Goal: Task Accomplishment & Management: Manage account settings

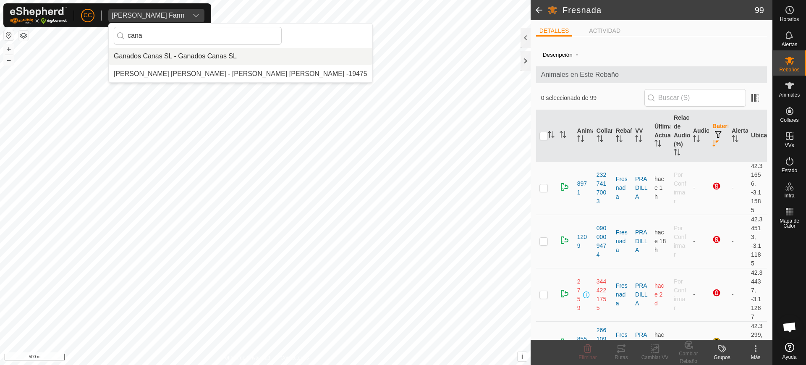
type input "cana"
click at [162, 55] on li "Ganados Canas SL - Ganados Canas SL" at bounding box center [241, 56] width 264 height 17
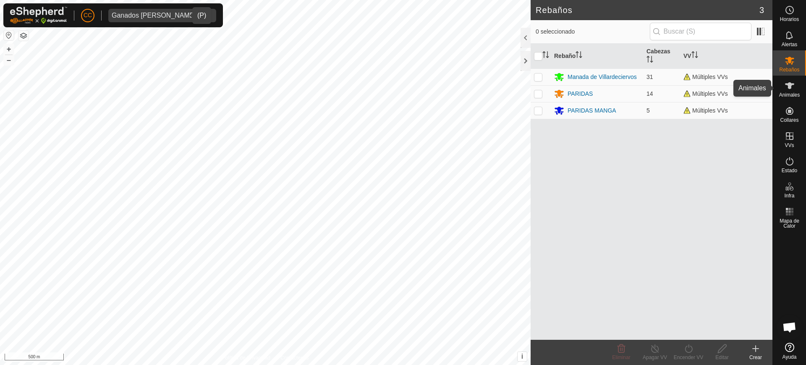
click at [793, 85] on icon at bounding box center [790, 86] width 10 height 10
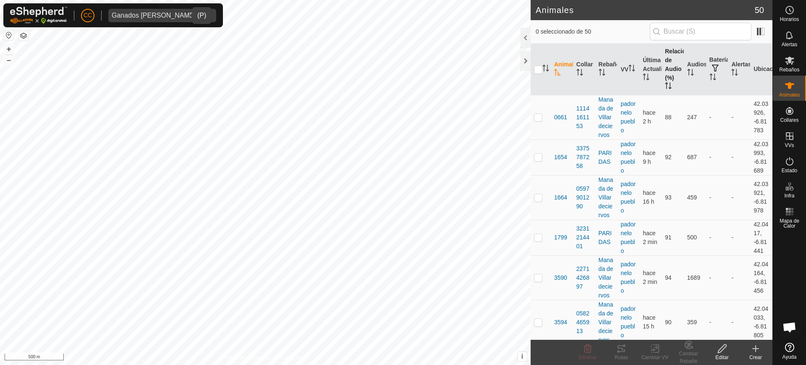
click at [668, 67] on th "Relación de Audio (%)" at bounding box center [673, 70] width 22 height 52
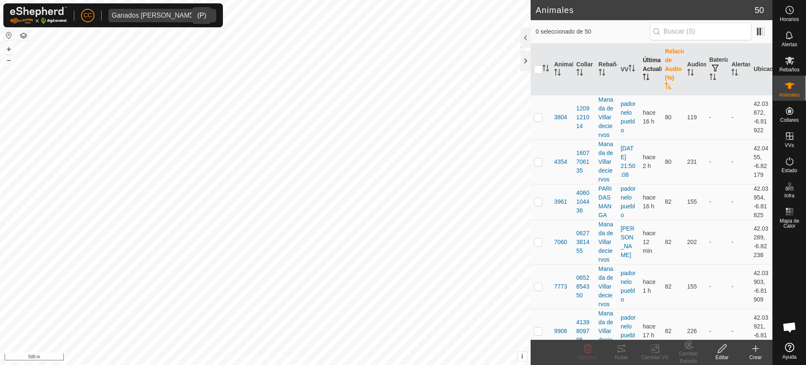
click at [643, 68] on th "Última Actualización" at bounding box center [650, 70] width 22 height 52
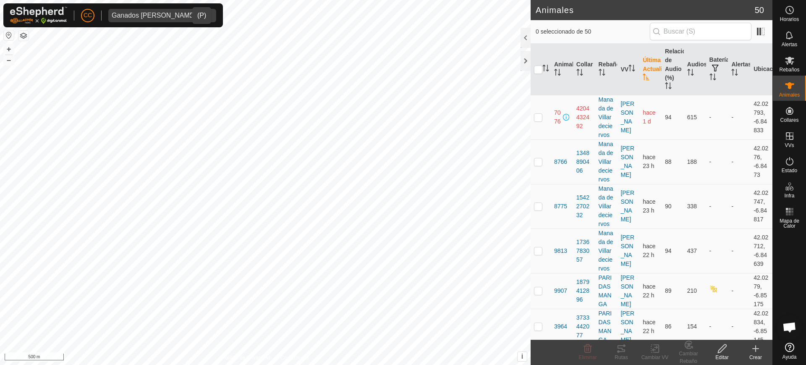
click at [643, 68] on th "Última Actualización" at bounding box center [650, 70] width 22 height 52
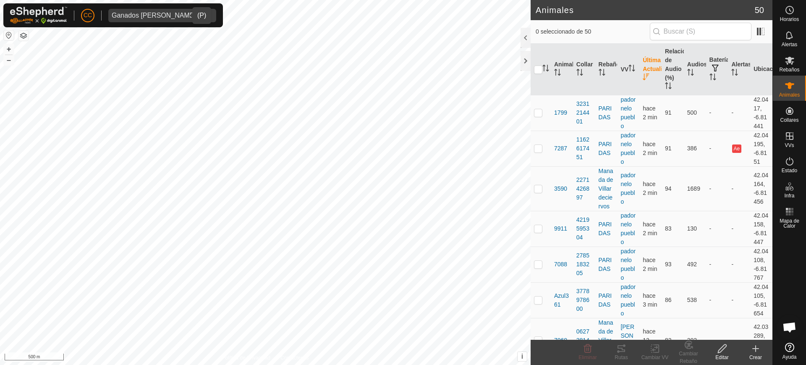
click at [643, 68] on th "Última Actualización" at bounding box center [650, 70] width 22 height 52
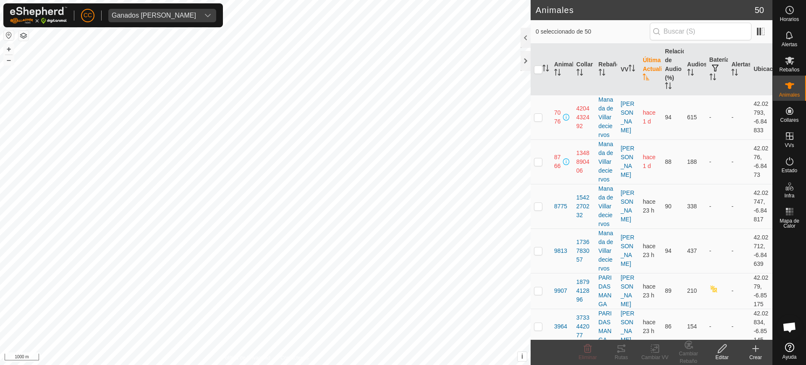
click at [133, 5] on div "CC Ganados [PERSON_NAME]" at bounding box center [113, 15] width 220 height 24
click at [134, 10] on span "Ganados [PERSON_NAME]" at bounding box center [153, 15] width 91 height 13
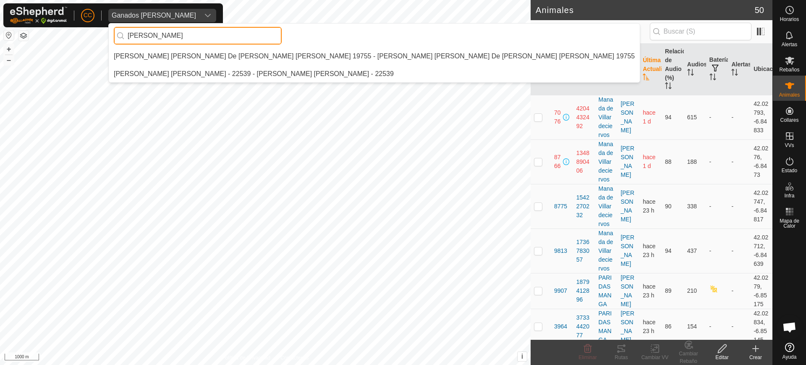
type input "[PERSON_NAME]"
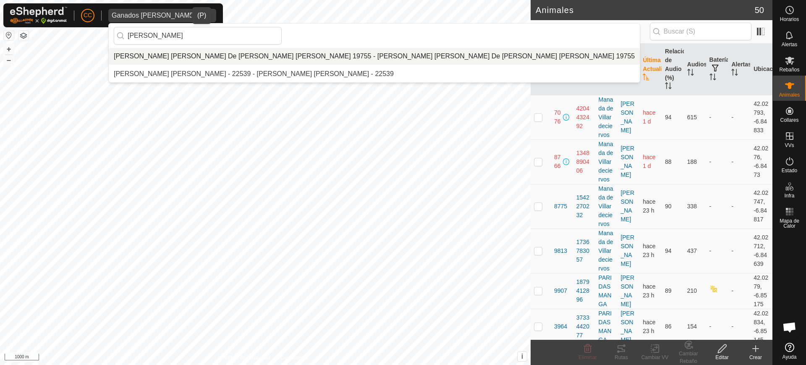
click at [201, 52] on li "[PERSON_NAME] [PERSON_NAME] De [PERSON_NAME] [PERSON_NAME] 19755 - [PERSON_NAME…" at bounding box center [374, 56] width 531 height 17
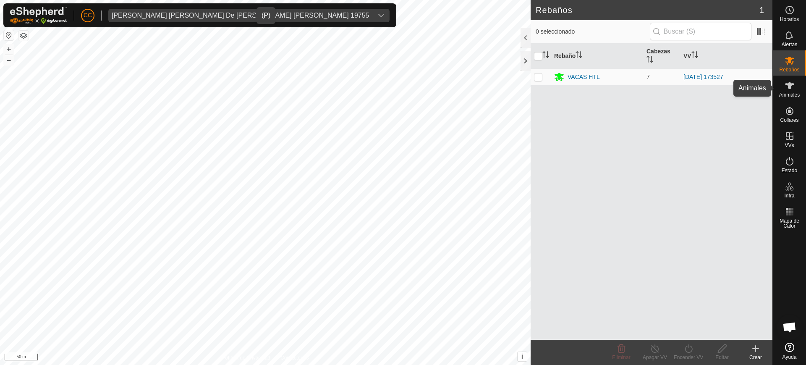
click at [793, 97] on span "Animales" at bounding box center [789, 94] width 21 height 5
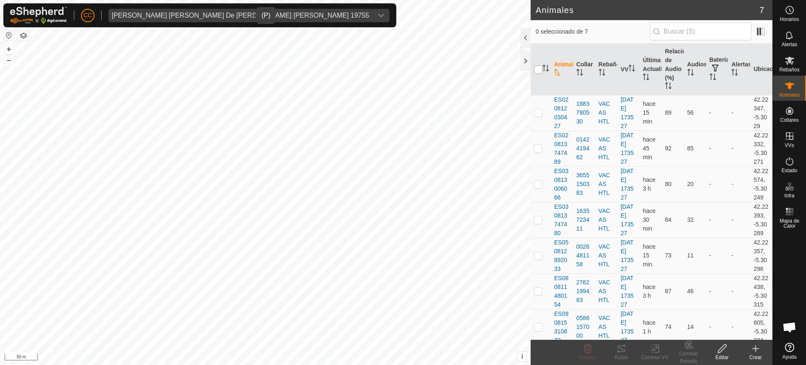
click at [540, 69] on input "checkbox" at bounding box center [538, 69] width 8 height 8
checkbox input "true"
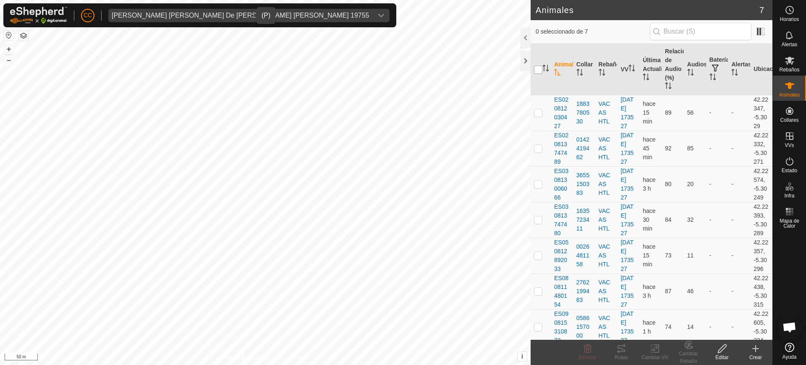
checkbox input "true"
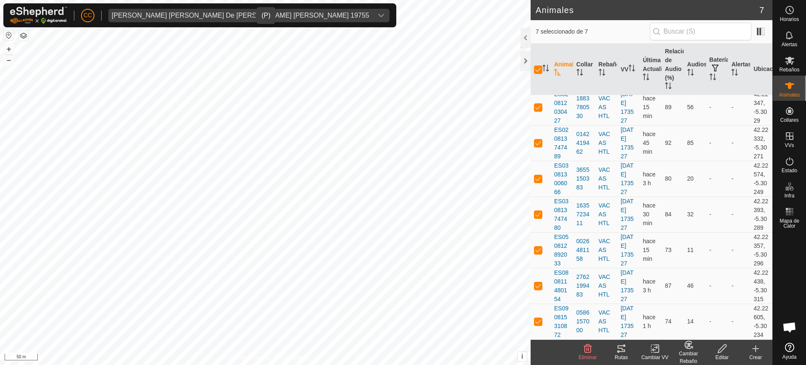
click at [617, 355] on div "Rutas" at bounding box center [621, 357] width 34 height 8
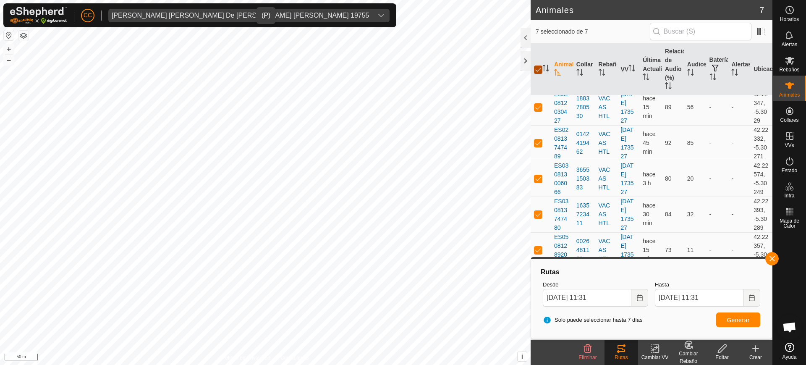
click at [535, 67] on input "checkbox" at bounding box center [538, 69] width 8 height 8
checkbox input "false"
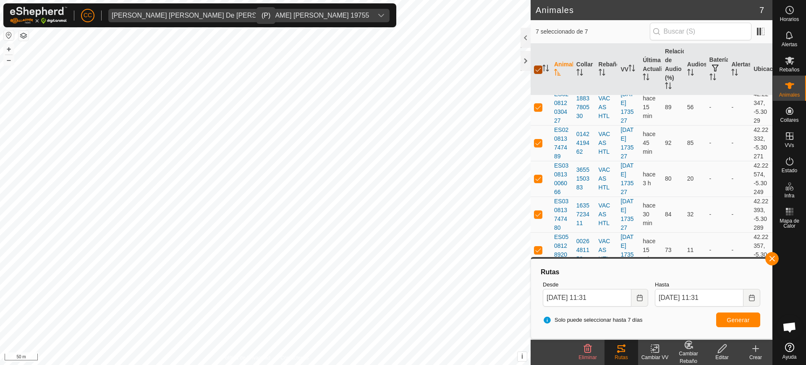
checkbox input "false"
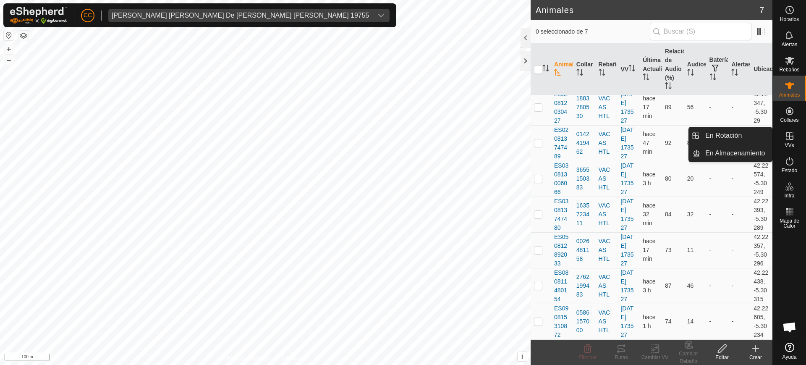
click at [798, 138] on div "VVs" at bounding box center [789, 138] width 33 height 25
click at [755, 134] on link "En Rotación" at bounding box center [736, 135] width 72 height 17
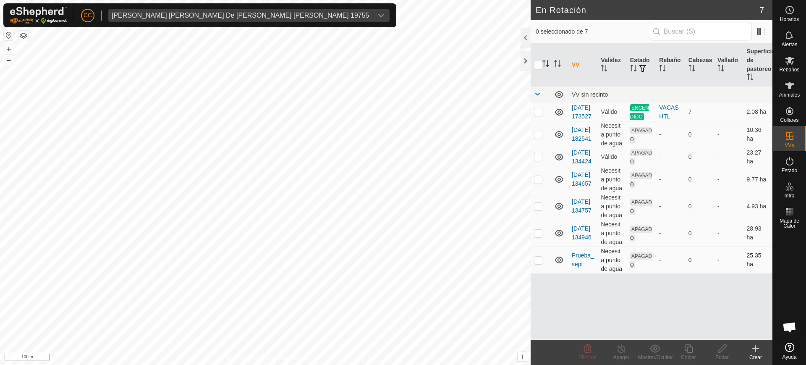
click at [535, 263] on p-checkbox at bounding box center [538, 259] width 8 height 7
click at [540, 273] on td at bounding box center [541, 259] width 20 height 27
checkbox input "false"
checkbox input "true"
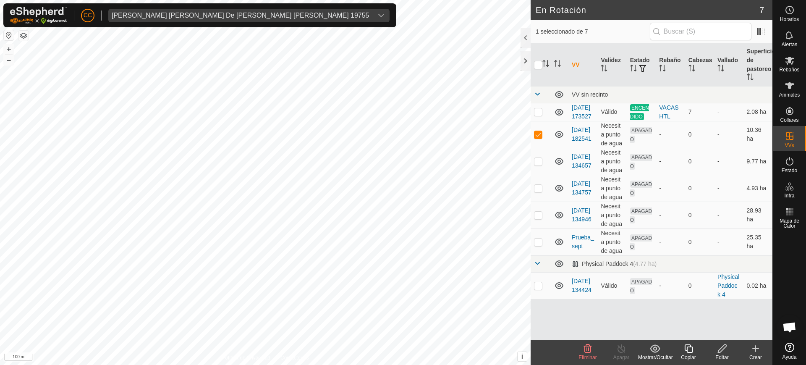
checkbox input "false"
checkbox input "true"
click at [722, 349] on icon at bounding box center [722, 348] width 10 height 10
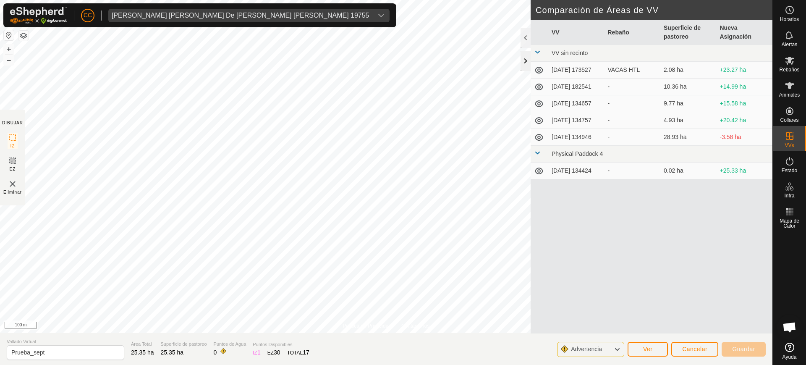
click at [529, 58] on div at bounding box center [526, 61] width 10 height 20
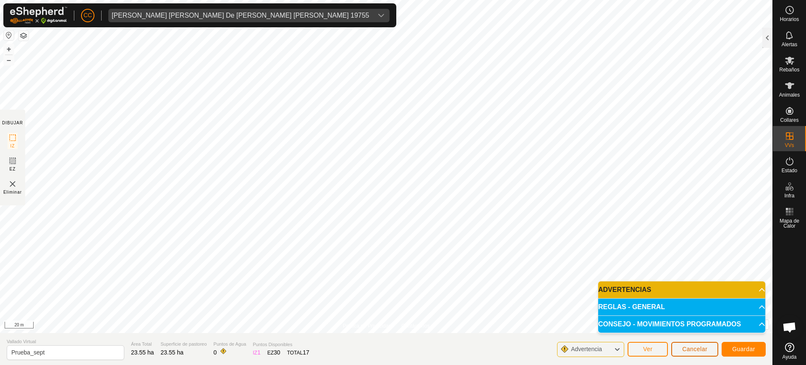
click at [688, 345] on span "Cancelar" at bounding box center [694, 348] width 25 height 7
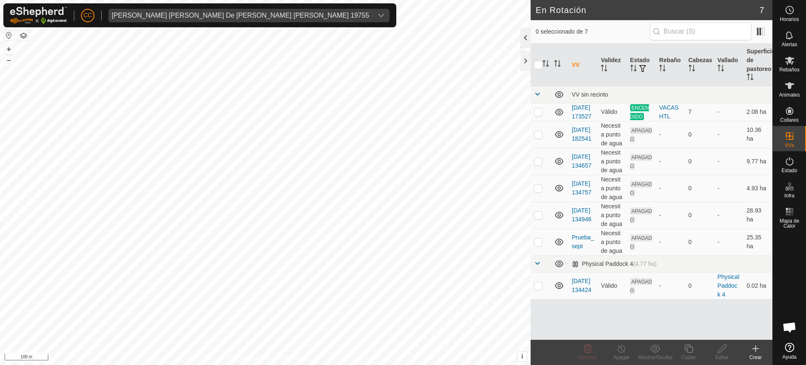
checkbox input "true"
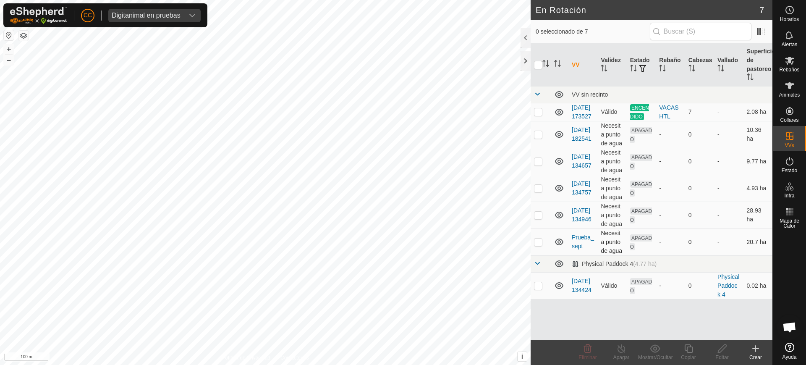
click at [540, 245] on p-checkbox at bounding box center [538, 241] width 8 height 7
checkbox input "true"
click at [717, 351] on icon at bounding box center [722, 348] width 10 height 10
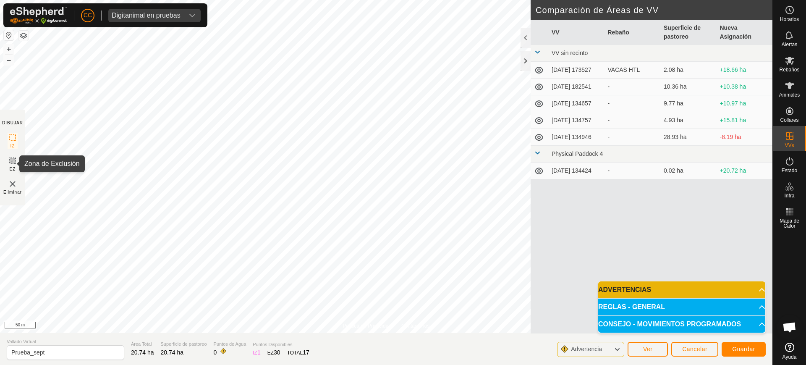
click at [10, 160] on rect at bounding box center [12, 160] width 7 height 7
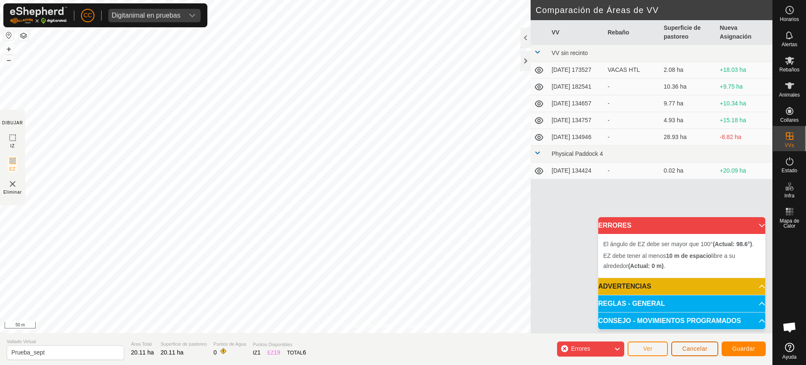
click at [694, 345] on span "Cancelar" at bounding box center [694, 348] width 25 height 7
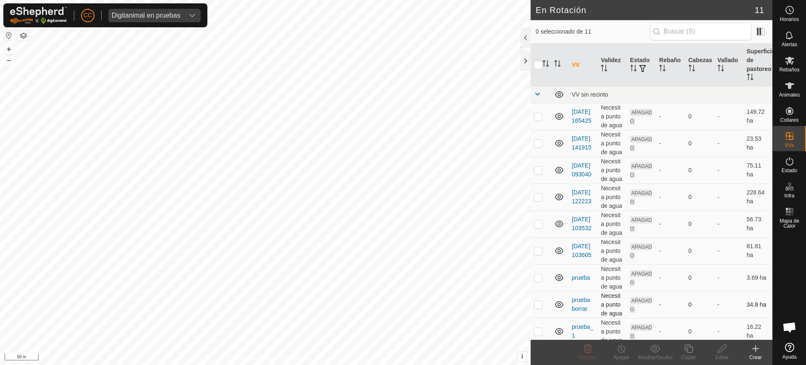
click at [538, 302] on p-checkbox at bounding box center [538, 304] width 8 height 7
checkbox input "true"
click at [180, 17] on div "Digitanimal en pruebas" at bounding box center [146, 15] width 69 height 7
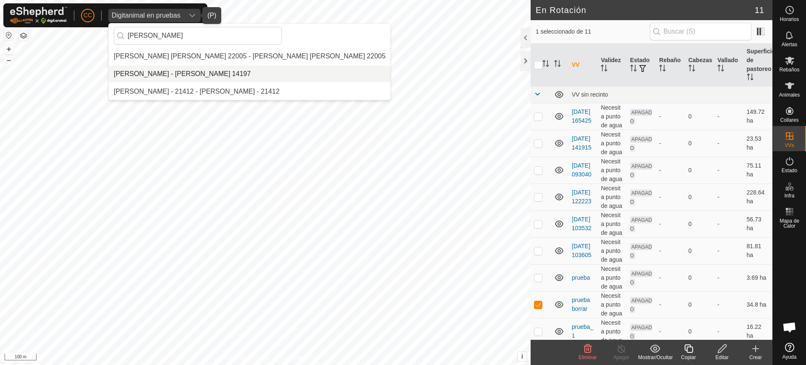
type input "maria isa"
click at [175, 76] on li "[PERSON_NAME] [PERSON_NAME] - [PERSON_NAME] [PERSON_NAME] 14197" at bounding box center [250, 73] width 282 height 17
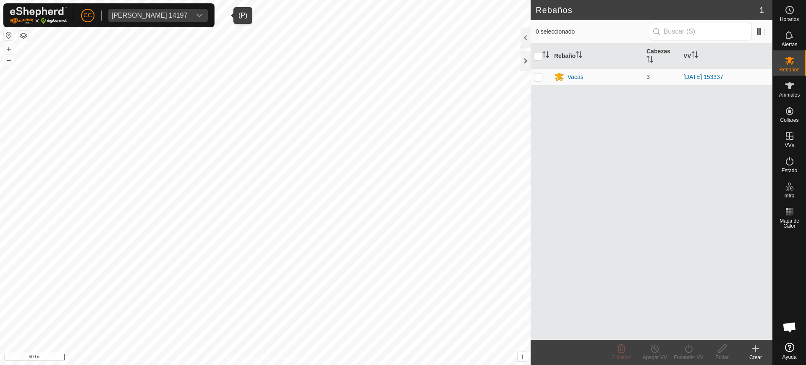
click at [188, 17] on div "Maria Isabel Alava Basabe 14197" at bounding box center [150, 15] width 76 height 7
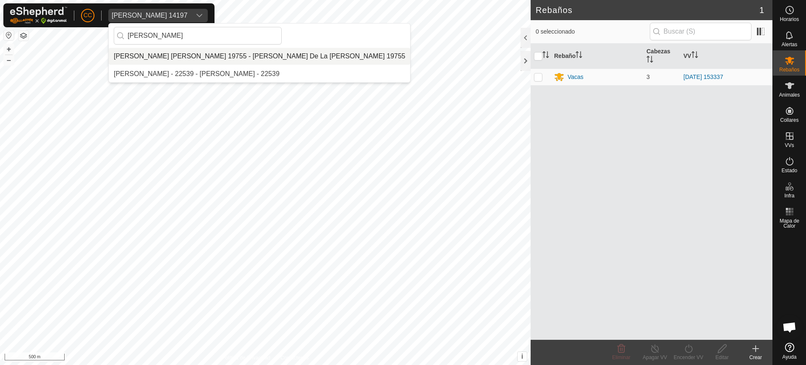
type input "[PERSON_NAME]"
click at [192, 55] on li "[PERSON_NAME] [PERSON_NAME] De [PERSON_NAME] [PERSON_NAME] 19755 - [PERSON_NAME…" at bounding box center [259, 56] width 301 height 17
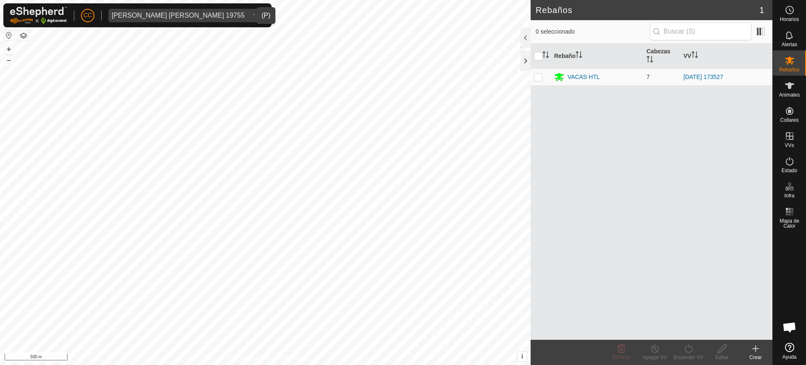
click at [361, 0] on html "CC Ana Isabel De La Iglesia Gutierrez 19755 Horarios Alertas Rebaños Animales C…" at bounding box center [403, 182] width 806 height 365
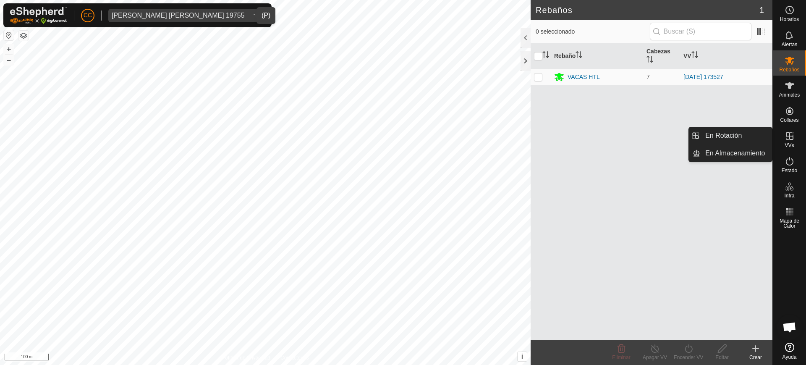
click at [789, 143] on span "VVs" at bounding box center [789, 145] width 9 height 5
click at [742, 138] on link "En Rotación" at bounding box center [736, 135] width 72 height 17
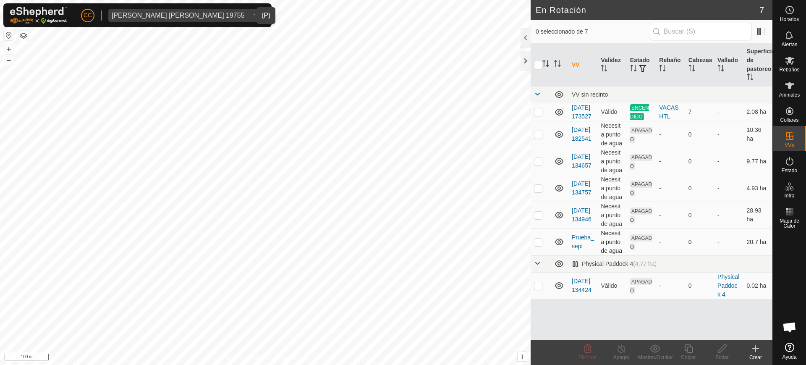
click at [545, 252] on td at bounding box center [541, 241] width 20 height 27
checkbox input "true"
click at [721, 353] on div "Editar" at bounding box center [722, 357] width 34 height 8
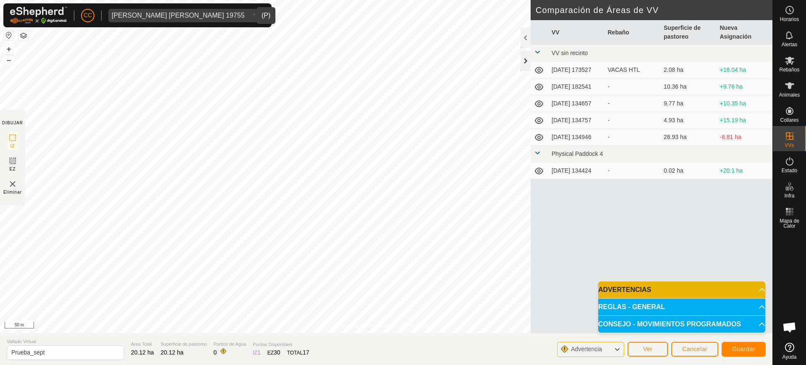
click at [526, 66] on div at bounding box center [526, 61] width 10 height 20
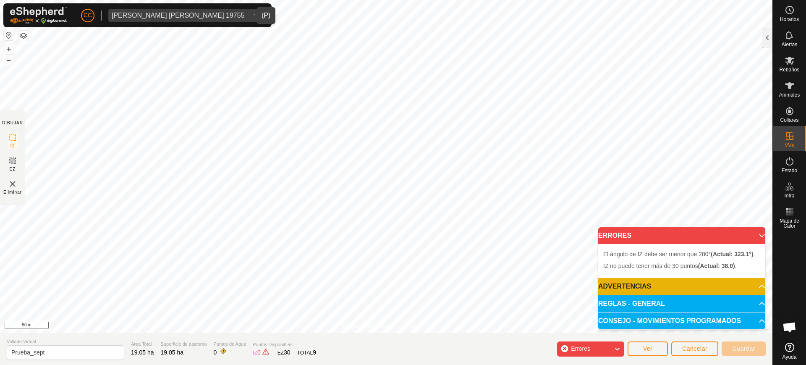
click at [425, 0] on html "CC Ana Isabel De La Iglesia Gutierrez 19755 Horarios Alertas Rebaños Animales C…" at bounding box center [403, 182] width 806 height 365
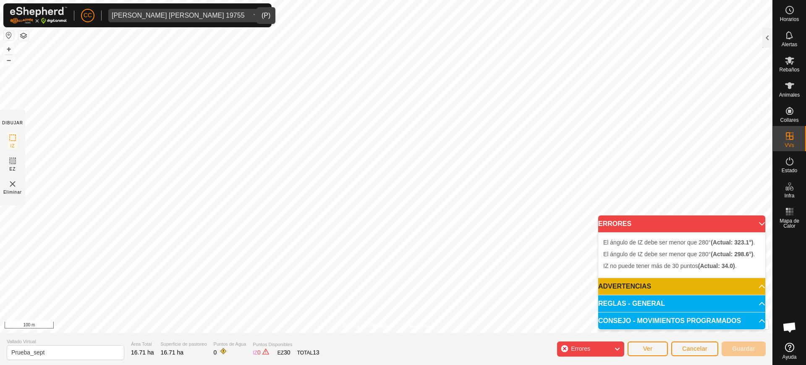
click at [471, 0] on html "CC Ana Isabel De La Iglesia Gutierrez 19755 Horarios Alertas Rebaños Animales C…" at bounding box center [403, 182] width 806 height 365
click at [449, 0] on html "CC Ana Isabel De La Iglesia Gutierrez 19755 Horarios Alertas Rebaños Animales C…" at bounding box center [403, 182] width 806 height 365
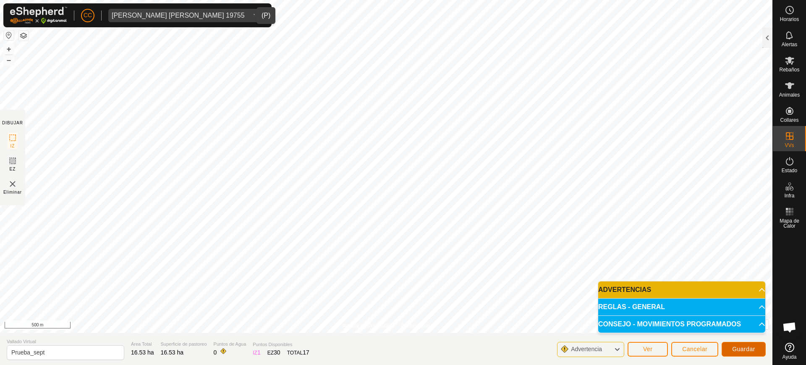
click at [736, 350] on span "Guardar" at bounding box center [743, 348] width 23 height 7
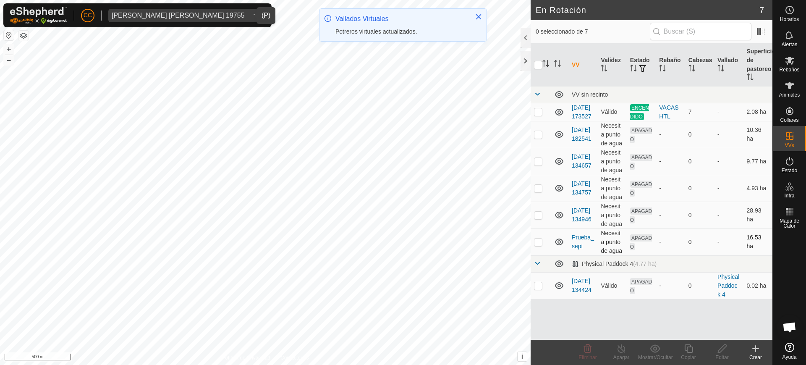
click at [544, 251] on td at bounding box center [541, 241] width 20 height 27
checkbox input "true"
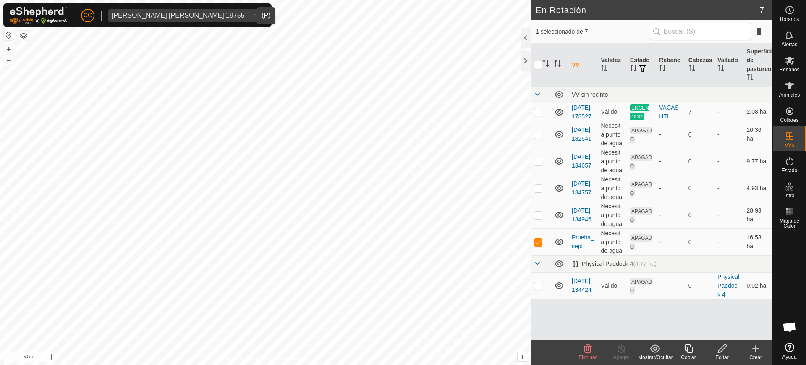
click at [727, 355] on div "Editar" at bounding box center [722, 357] width 34 height 8
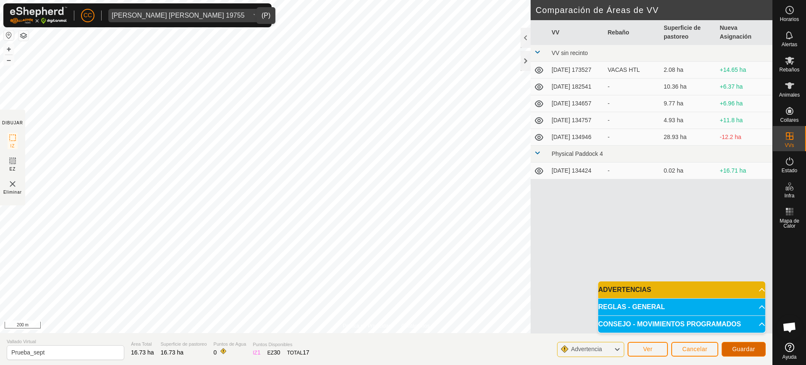
click at [743, 351] on span "Guardar" at bounding box center [743, 348] width 23 height 7
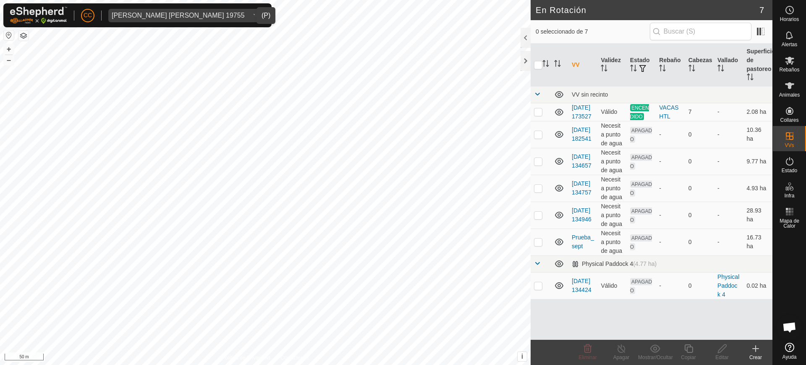
click at [8, 34] on button "button" at bounding box center [9, 35] width 10 height 10
click at [6, 36] on button "button" at bounding box center [9, 35] width 10 height 10
click at [779, 68] on div "Rebaños" at bounding box center [789, 62] width 33 height 25
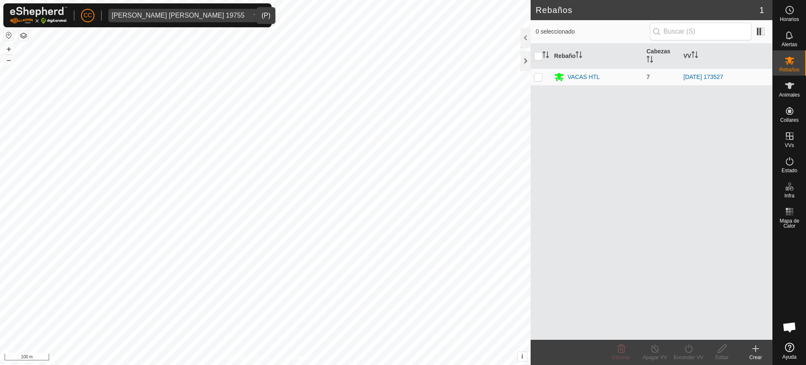
click at [542, 77] on p-checkbox at bounding box center [538, 76] width 8 height 7
checkbox input "true"
click at [689, 348] on icon at bounding box center [688, 348] width 10 height 10
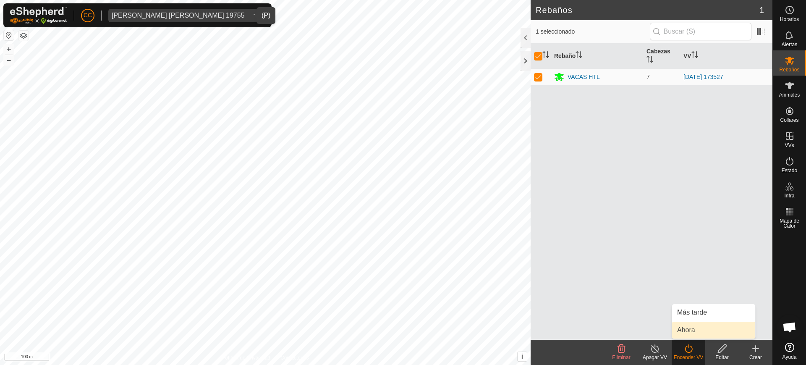
click at [698, 322] on link "Ahora" at bounding box center [713, 330] width 83 height 17
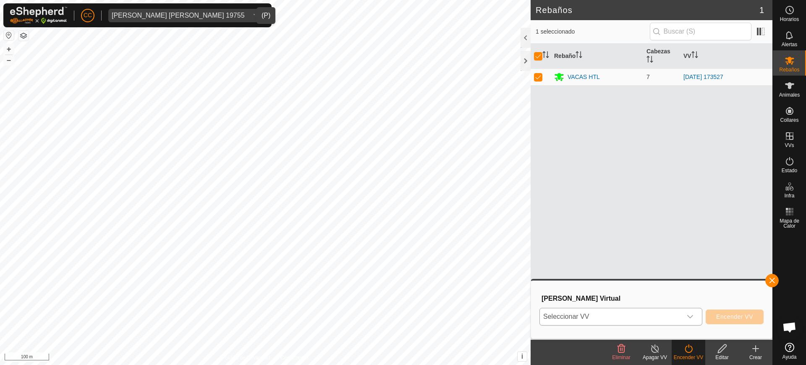
click at [692, 314] on icon "dropdown trigger" at bounding box center [690, 316] width 7 height 7
click at [652, 352] on icon at bounding box center [655, 348] width 10 height 10
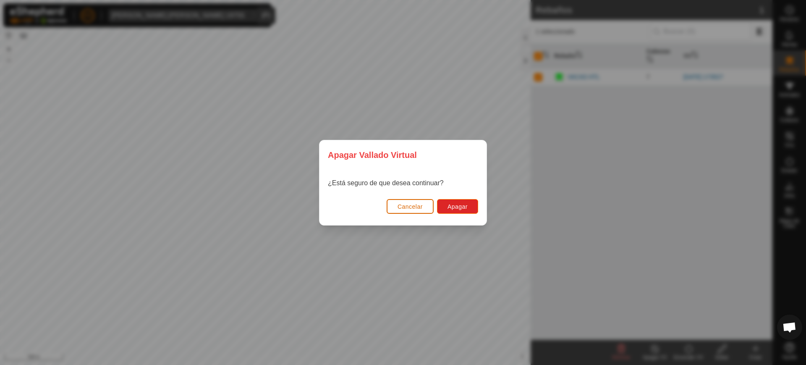
click at [418, 206] on span "Cancelar" at bounding box center [410, 206] width 25 height 7
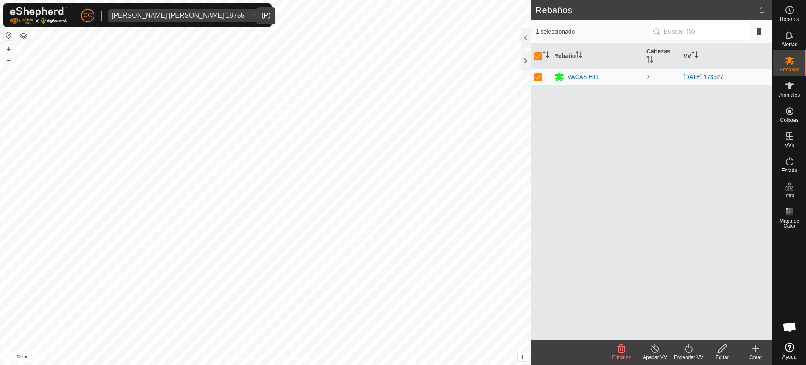
click at [688, 350] on icon at bounding box center [688, 348] width 10 height 10
click at [683, 332] on link "Ahora" at bounding box center [713, 330] width 83 height 17
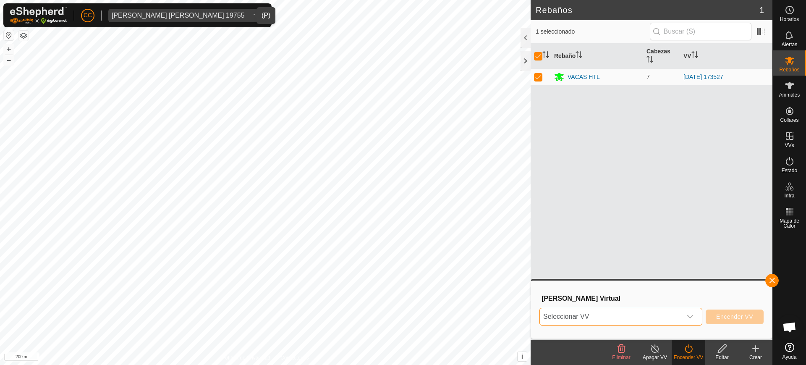
click at [639, 312] on span "Seleccionar VV" at bounding box center [611, 316] width 142 height 17
click at [777, 281] on button "button" at bounding box center [771, 280] width 13 height 13
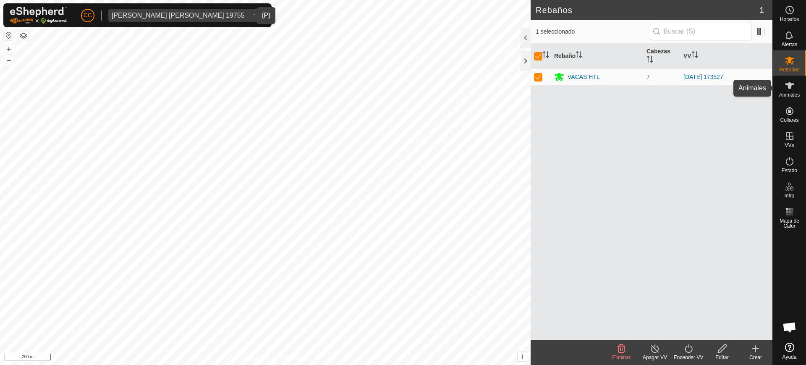
click at [774, 85] on div "Animales" at bounding box center [789, 88] width 33 height 25
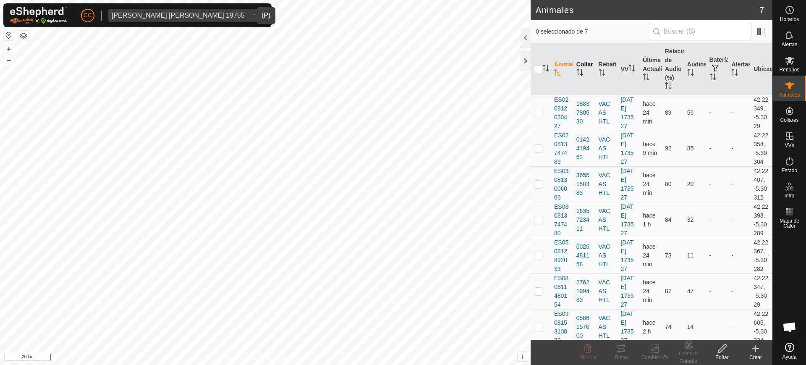
click at [579, 74] on icon "Activar para ordenar" at bounding box center [579, 72] width 7 height 7
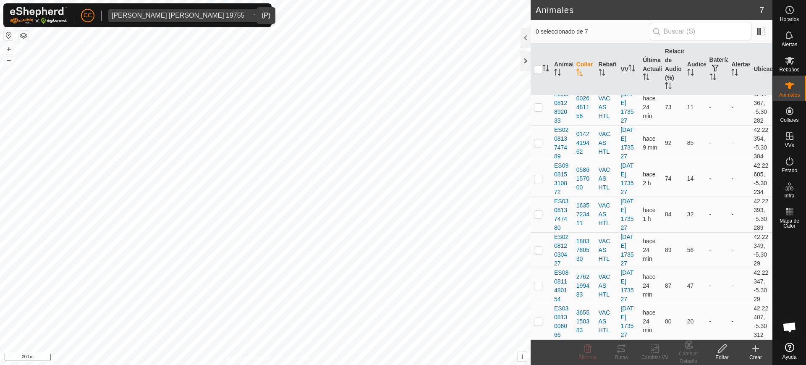
scroll to position [13, 0]
click at [526, 32] on div at bounding box center [526, 38] width 10 height 20
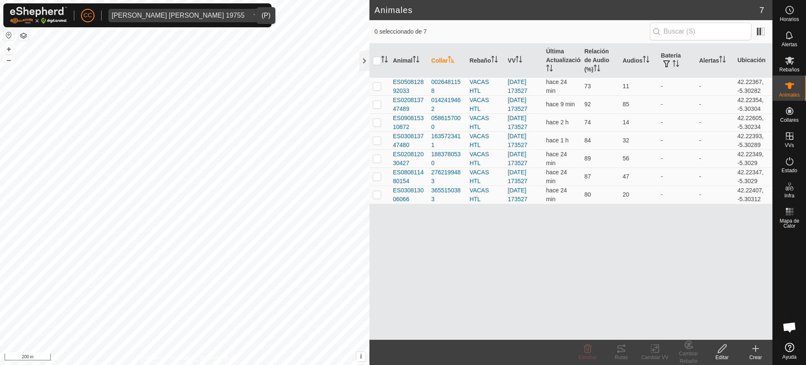
scroll to position [0, 0]
click at [418, 59] on icon "Activar para ordenar" at bounding box center [416, 59] width 7 height 7
click at [376, 197] on p-checkbox at bounding box center [377, 194] width 8 height 7
click at [624, 356] on div "Rutas" at bounding box center [621, 357] width 34 height 8
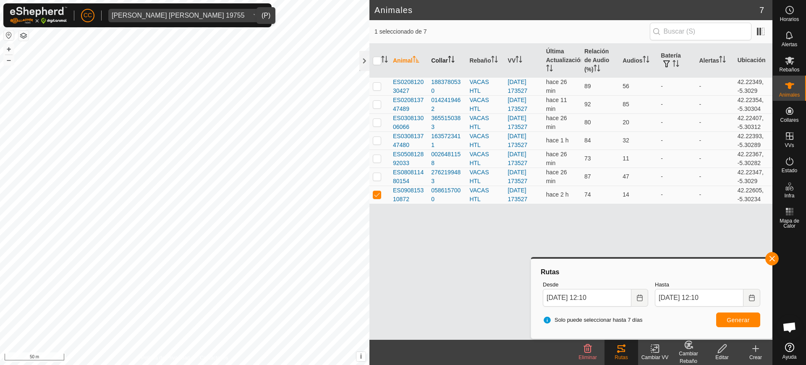
click at [223, 364] on html "CC Ana Isabel De La Iglesia Gutierrez 19755 Horarios Alertas Rebaños Animales C…" at bounding box center [403, 182] width 806 height 365
click at [377, 195] on p-checkbox at bounding box center [377, 194] width 8 height 7
checkbox input "false"
click at [377, 179] on p-checkbox at bounding box center [377, 176] width 8 height 7
checkbox input "true"
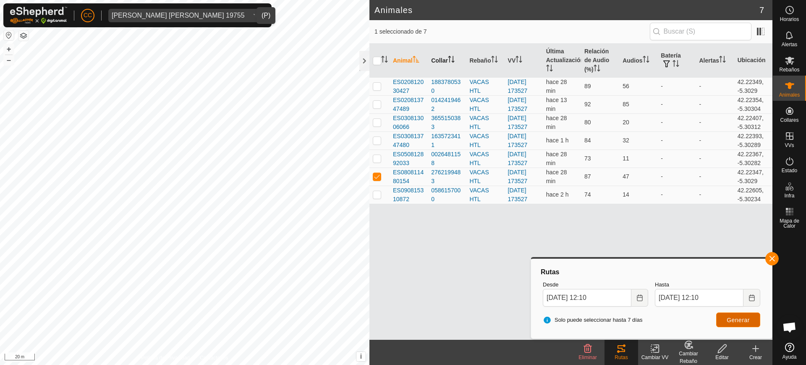
click at [727, 319] on span "Generar" at bounding box center [738, 320] width 23 height 7
click at [350, 364] on html "CC Ana Isabel De La Iglesia Gutierrez 19755 Horarios Alertas Rebaños Animales C…" at bounding box center [403, 182] width 806 height 365
click at [201, 0] on html "CC Ana Isabel De La Iglesia Gutierrez 19755 Horarios Alertas Rebaños Animales C…" at bounding box center [403, 182] width 806 height 365
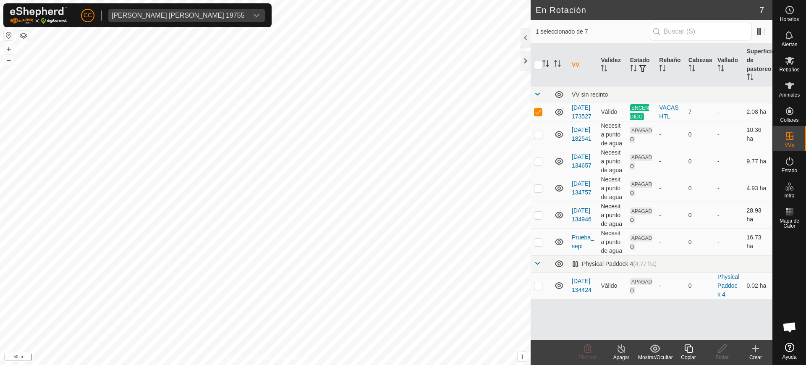
click at [402, 226] on div "En Rotación 7 1 seleccionado de 7 VV Validez Estado Rebaño Cabezas Vallado Supe…" at bounding box center [386, 182] width 772 height 365
click at [220, 16] on div "[PERSON_NAME] [PERSON_NAME] De [PERSON_NAME] [PERSON_NAME] 19755" at bounding box center [178, 15] width 133 height 7
click at [788, 349] on icon at bounding box center [789, 347] width 9 height 9
click at [197, 11] on div "CC Ana Isabel De La Iglesia Gutierrez 19755 Horarios Alertas Rebaños Animales C…" at bounding box center [403, 182] width 806 height 365
click at [545, 249] on td at bounding box center [541, 241] width 20 height 27
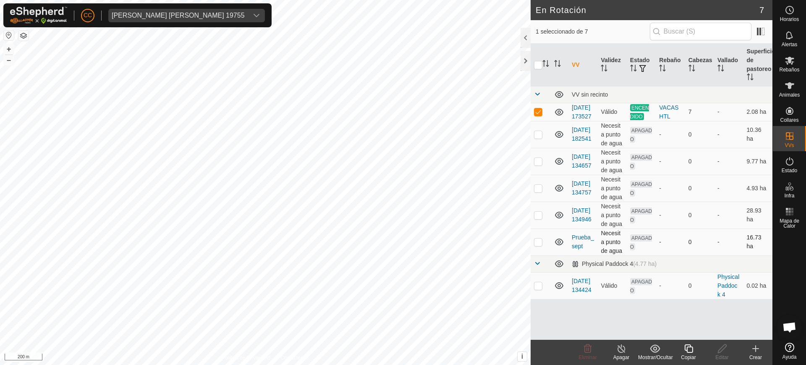
checkbox input "true"
click at [790, 84] on icon at bounding box center [789, 85] width 9 height 7
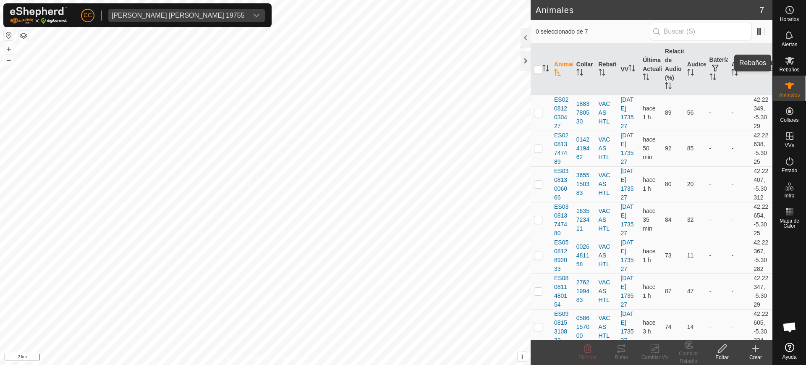
click at [790, 65] on es-mob-svg-icon at bounding box center [789, 60] width 15 height 13
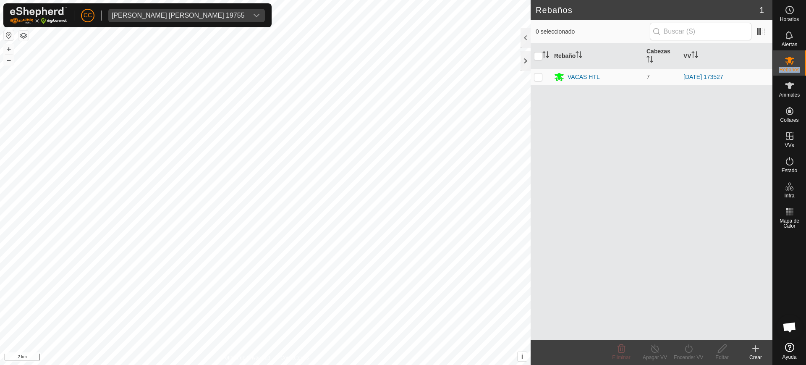
click at [790, 65] on es-mob-svg-icon at bounding box center [789, 60] width 15 height 13
click at [781, 92] on span "Animales" at bounding box center [789, 94] width 21 height 5
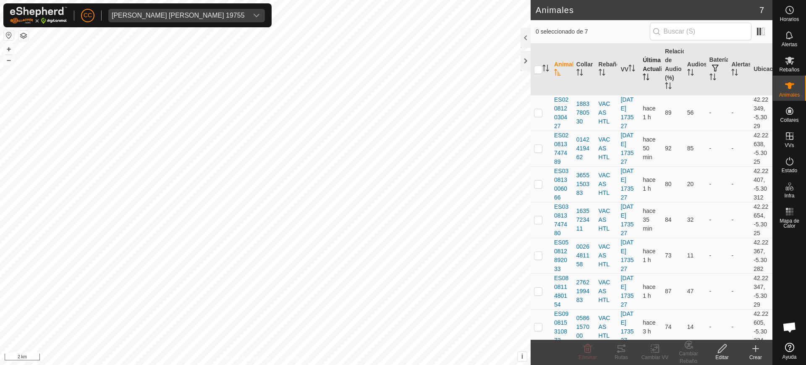
click at [643, 73] on icon "Activar para ordenar" at bounding box center [646, 76] width 7 height 7
click at [170, 16] on div "[PERSON_NAME] [PERSON_NAME] De [PERSON_NAME] [PERSON_NAME] 19755" at bounding box center [178, 15] width 133 height 7
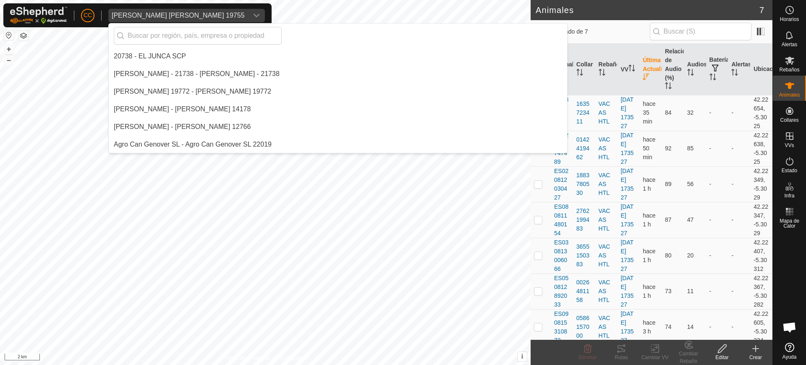
scroll to position [441, 0]
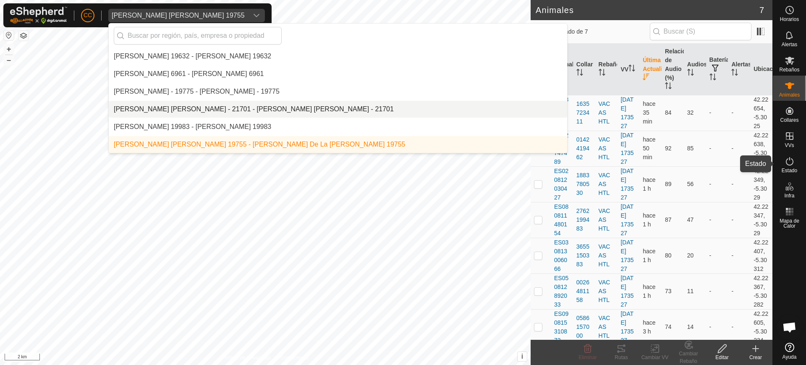
click at [796, 161] on es-activation-svg-icon at bounding box center [789, 160] width 15 height 13
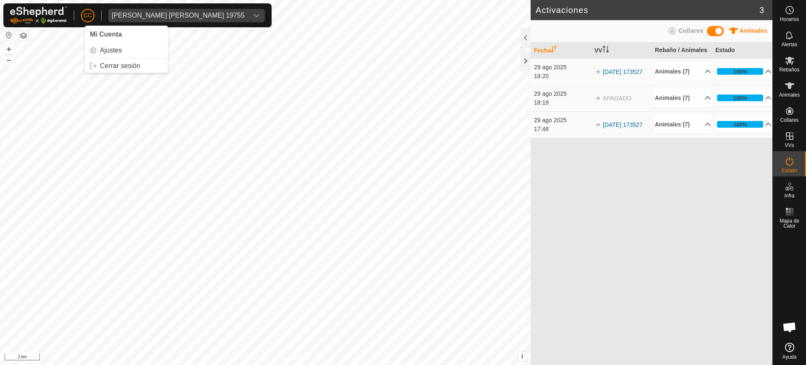
click at [84, 13] on span "CC" at bounding box center [88, 15] width 8 height 9
click at [118, 66] on link "Cerrar sesión" at bounding box center [126, 65] width 83 height 13
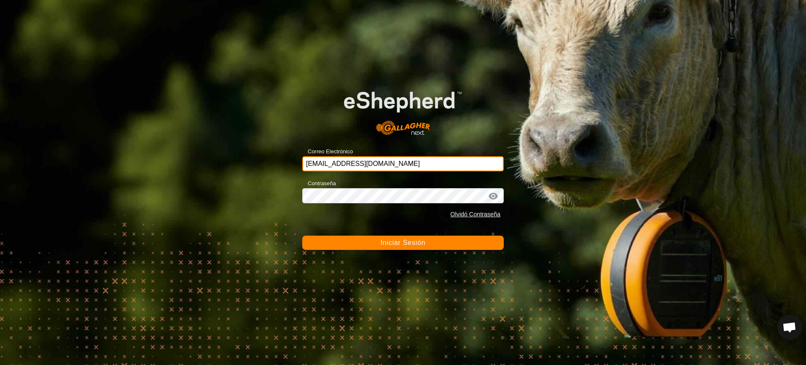
drag, startPoint x: 432, startPoint y: 160, endPoint x: 271, endPoint y: 151, distance: 161.0
click at [271, 151] on div "Correo Electrónico ccallejero@digitanimal.com Contraseña Olvidó Contraseña Inic…" at bounding box center [403, 182] width 806 height 365
paste input "ana.isabdelaigleguti@correoganadero.es"
type input "ana.isabdelaigleguti@correoganadero.es"
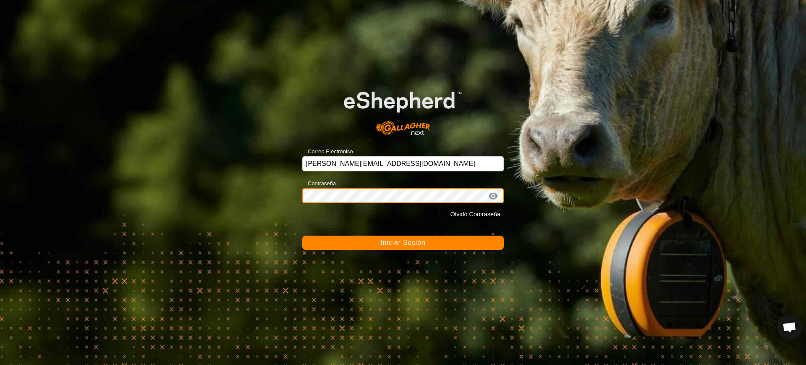
click at [249, 184] on div "Correo Electrónico ana.isabdelaigleguti@correoganadero.es Contraseña Olvidó Con…" at bounding box center [403, 182] width 806 height 365
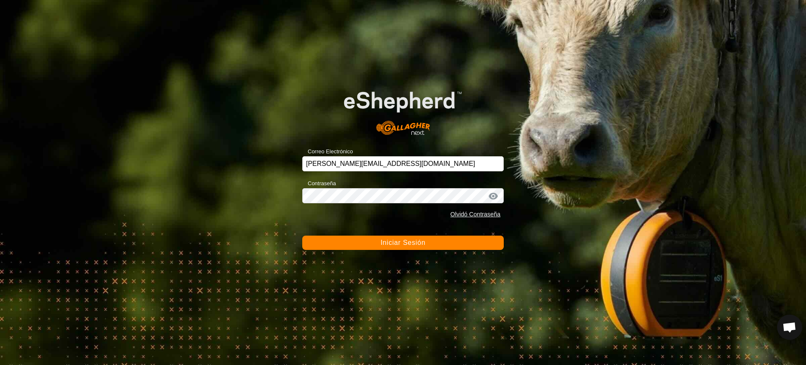
click at [415, 244] on span "Iniciar Sesión" at bounding box center [402, 242] width 45 height 7
